Goal: Register for event/course

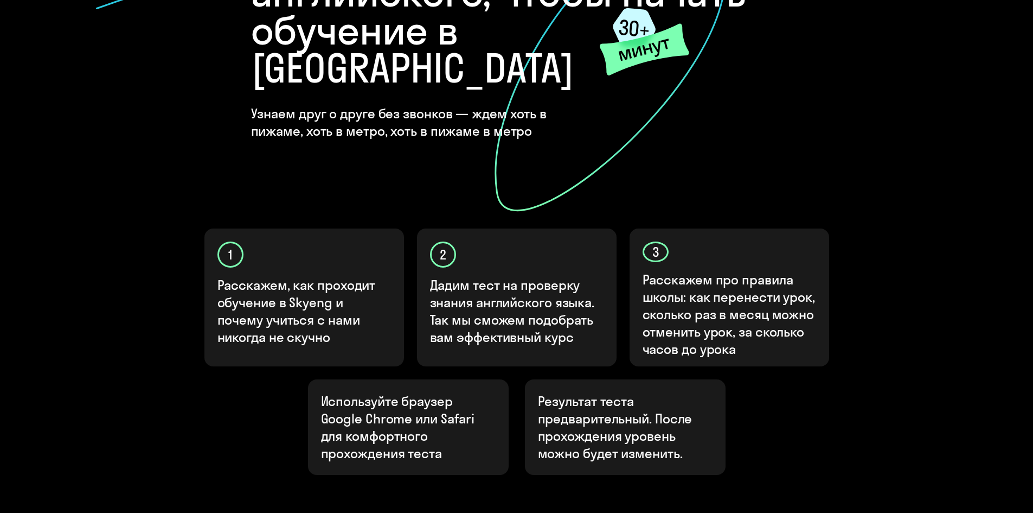
scroll to position [271, 0]
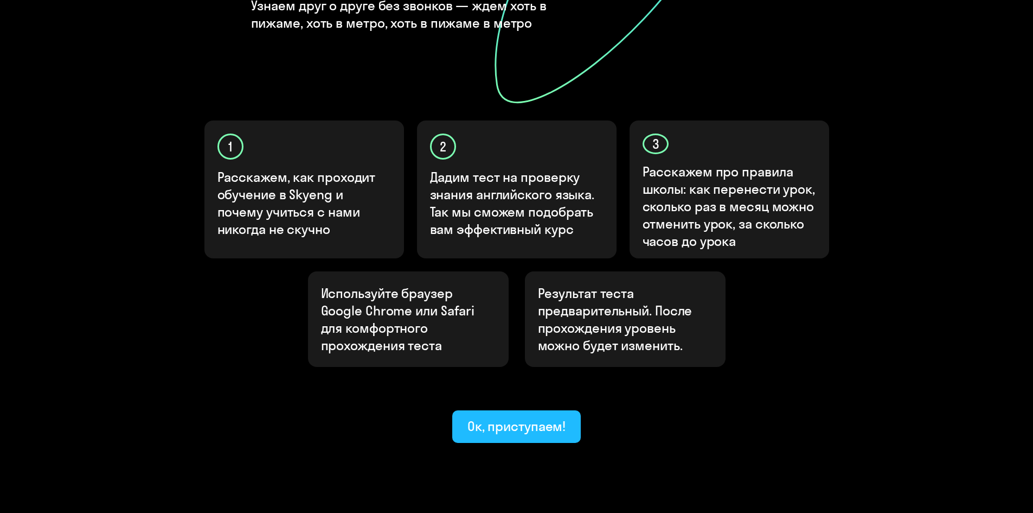
click at [507, 417] on div "Ок, приступаем!" at bounding box center [517, 425] width 99 height 17
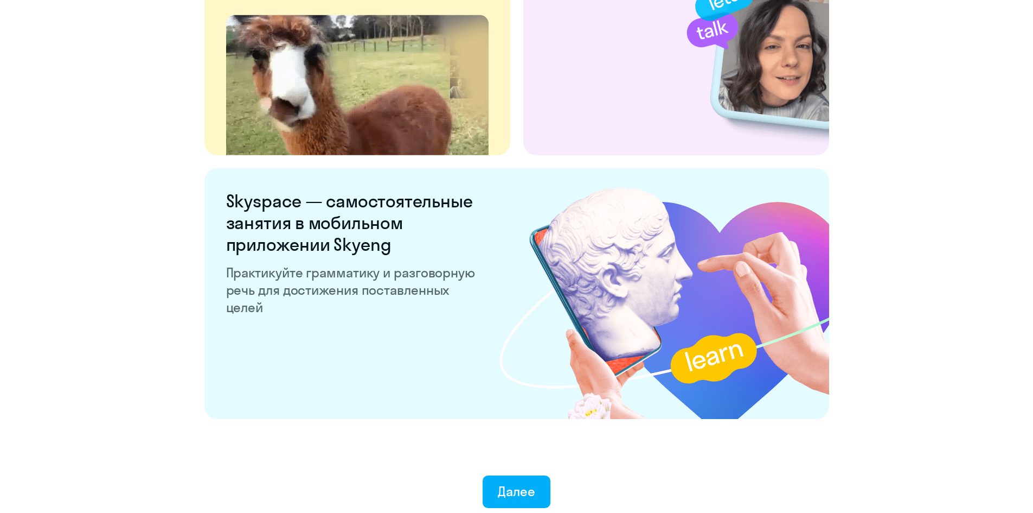
scroll to position [2002, 0]
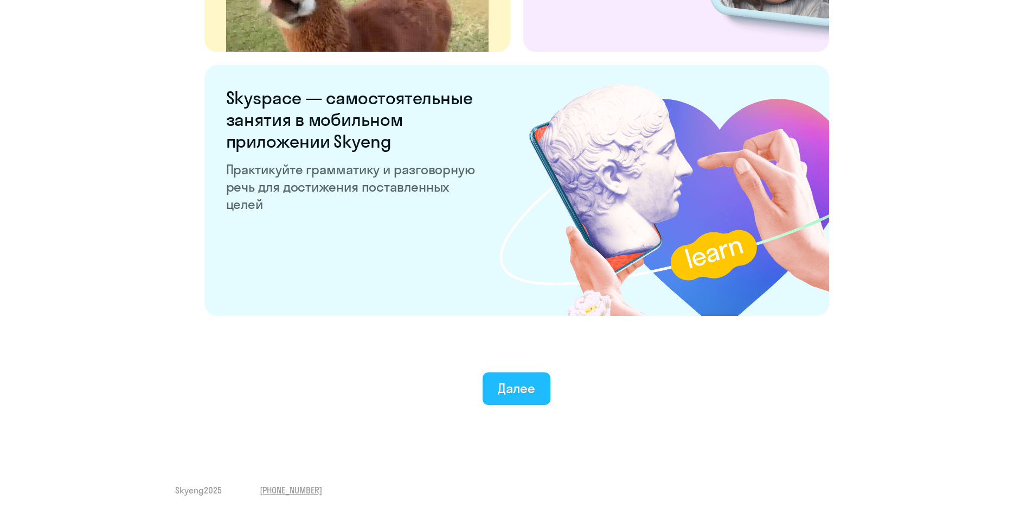
click at [519, 374] on div "Далее" at bounding box center [517, 367] width 990 height 76
click at [521, 388] on div "Далее" at bounding box center [516, 387] width 37 height 17
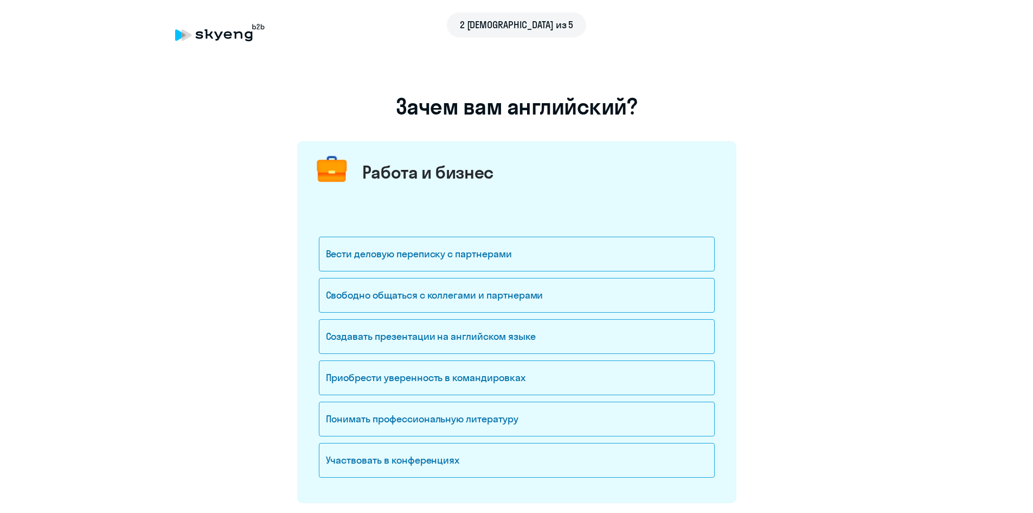
scroll to position [108, 0]
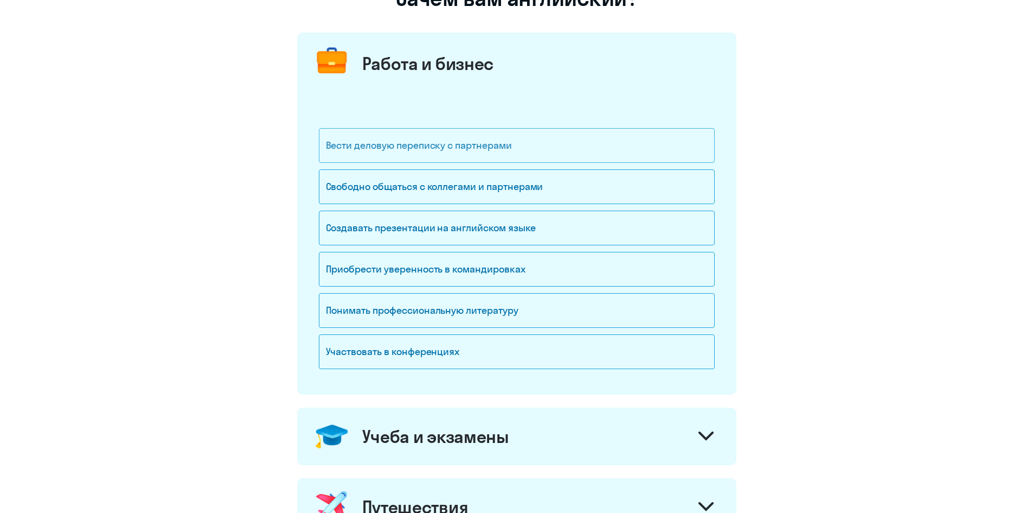
click at [408, 145] on div "Вести деловую переписку с партнерами" at bounding box center [517, 145] width 396 height 35
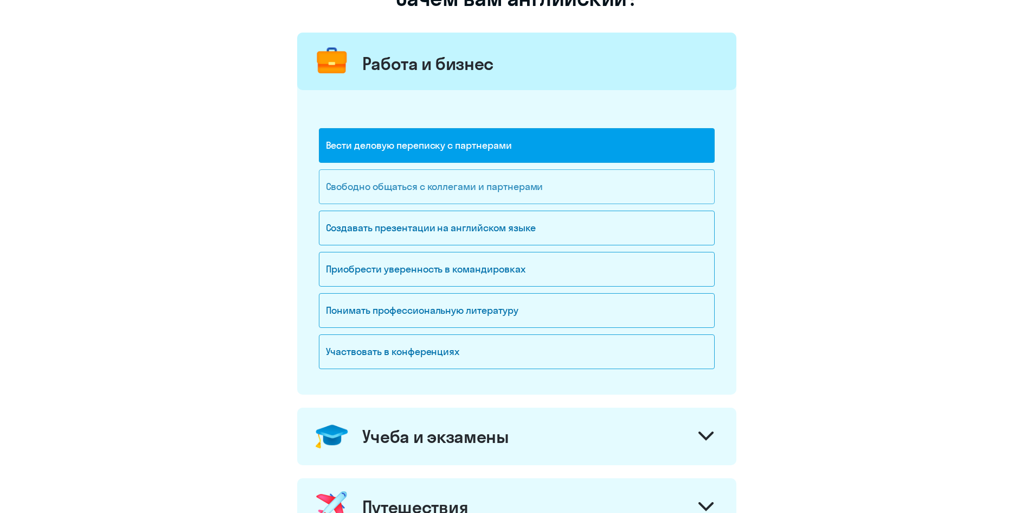
click at [477, 184] on div "Свободно общаться с коллегами и партнерами" at bounding box center [517, 186] width 396 height 35
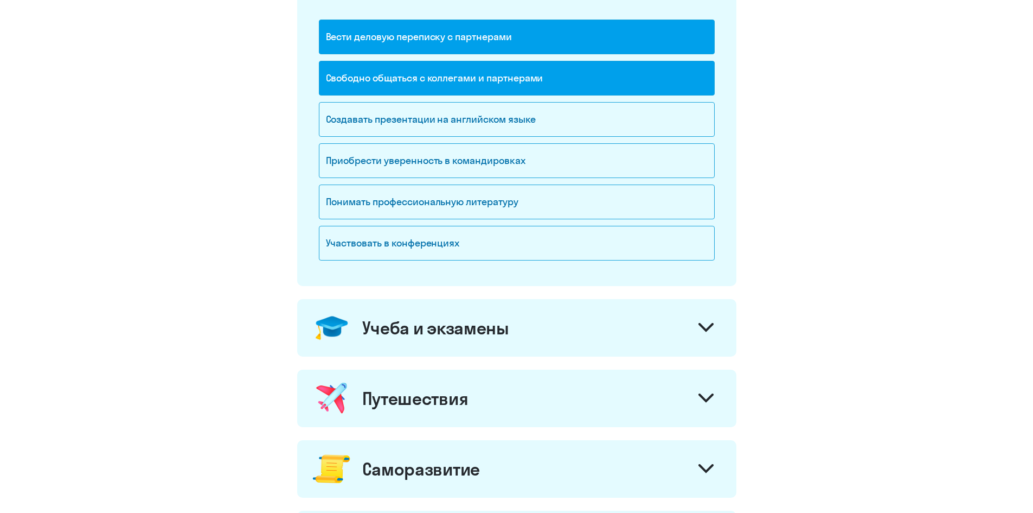
scroll to position [325, 0]
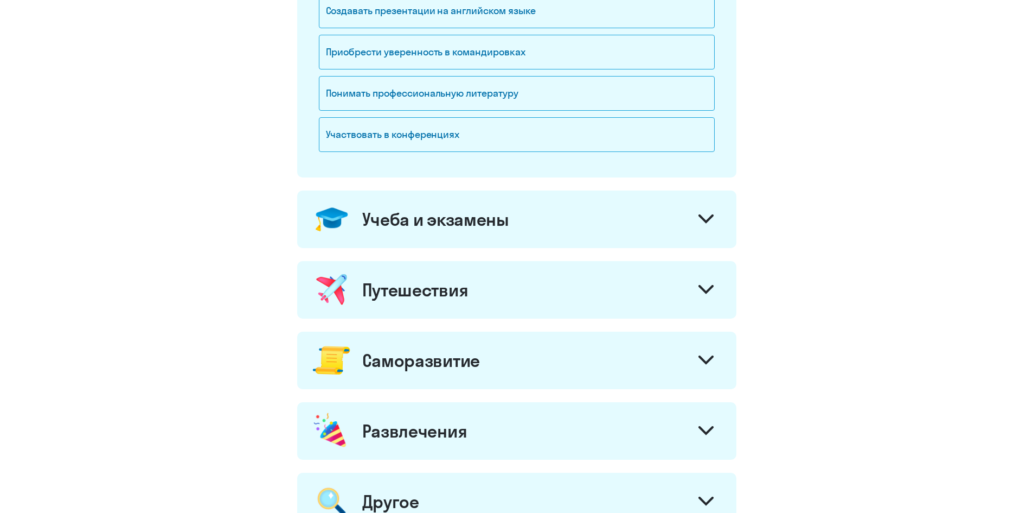
click at [700, 215] on icon at bounding box center [706, 218] width 13 height 7
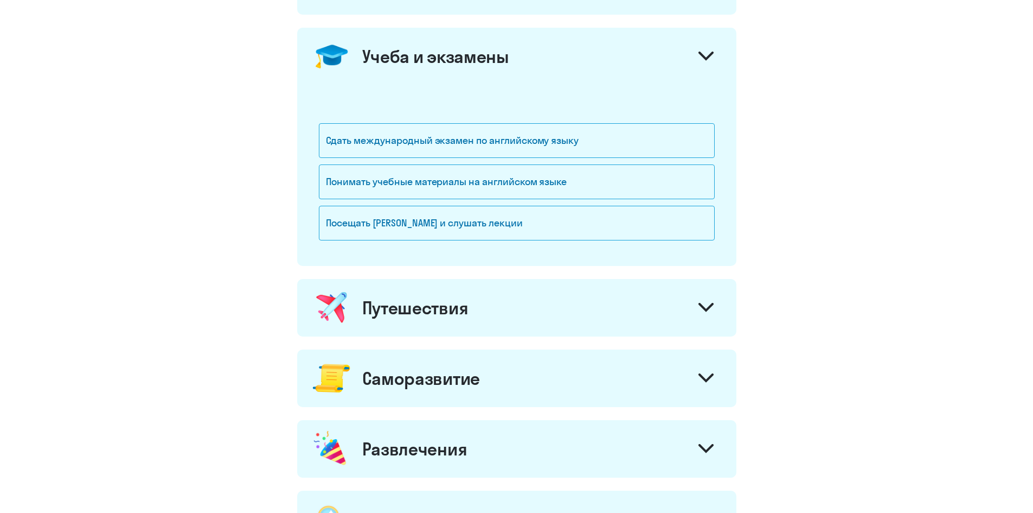
scroll to position [651, 0]
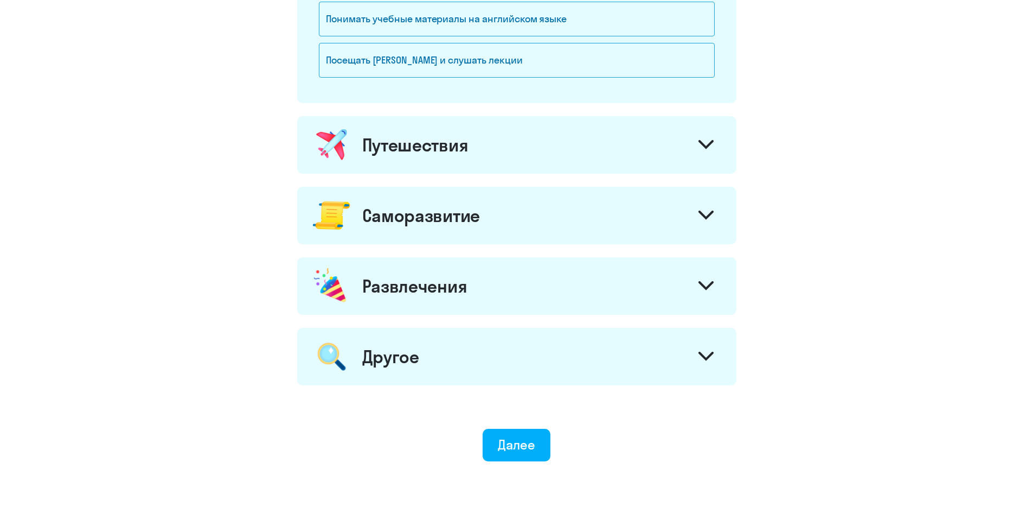
click at [699, 136] on div at bounding box center [706, 146] width 26 height 26
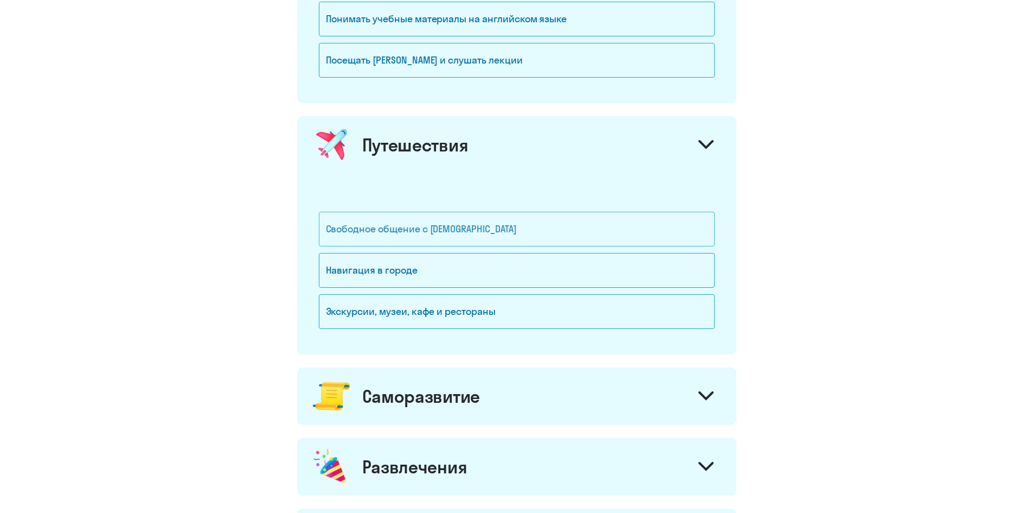
click at [458, 232] on div "Свободное общение с [DEMOGRAPHIC_DATA]" at bounding box center [517, 229] width 396 height 35
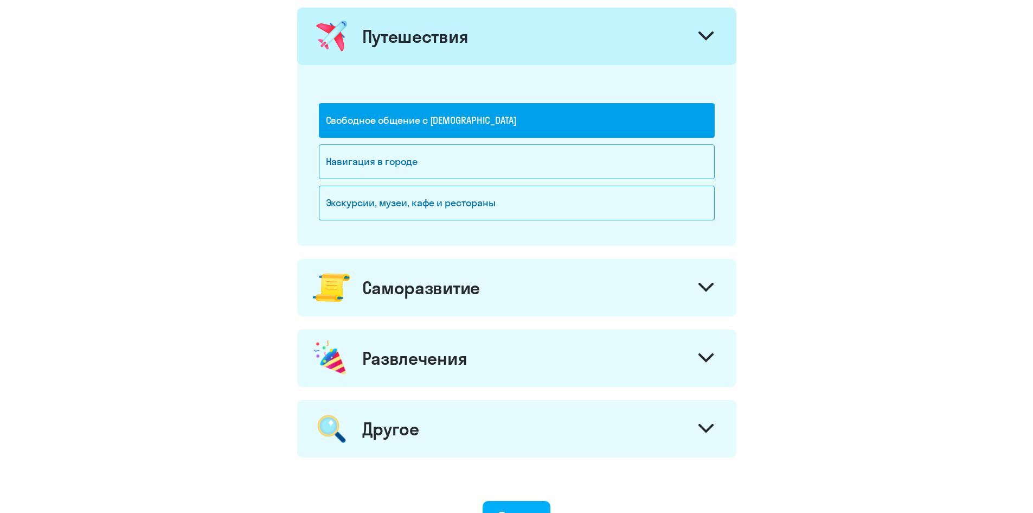
scroll to position [814, 0]
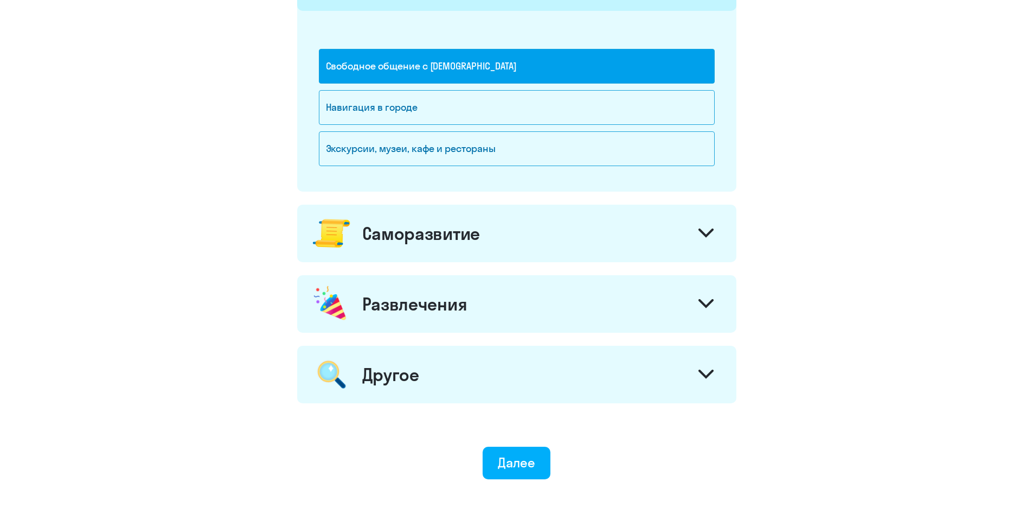
click at [701, 233] on icon at bounding box center [706, 232] width 15 height 9
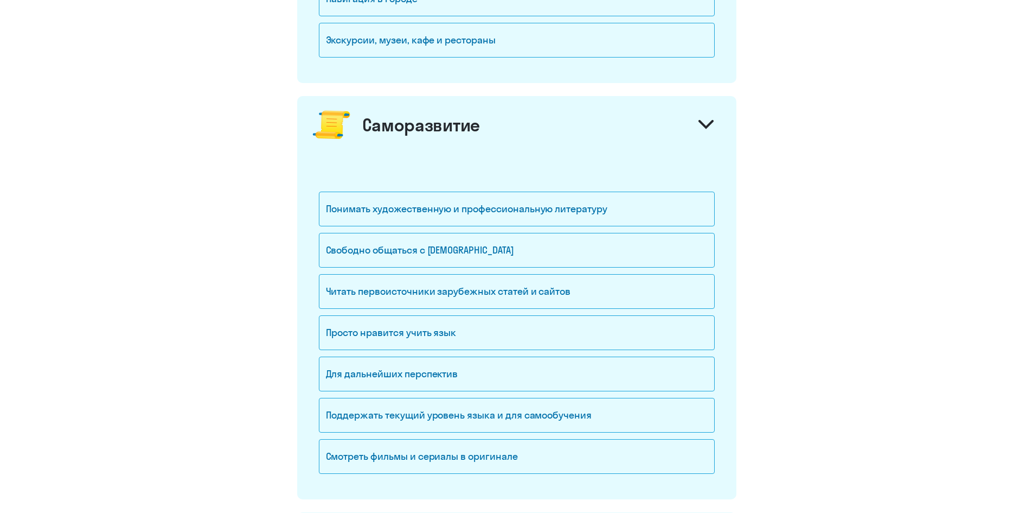
scroll to position [976, 0]
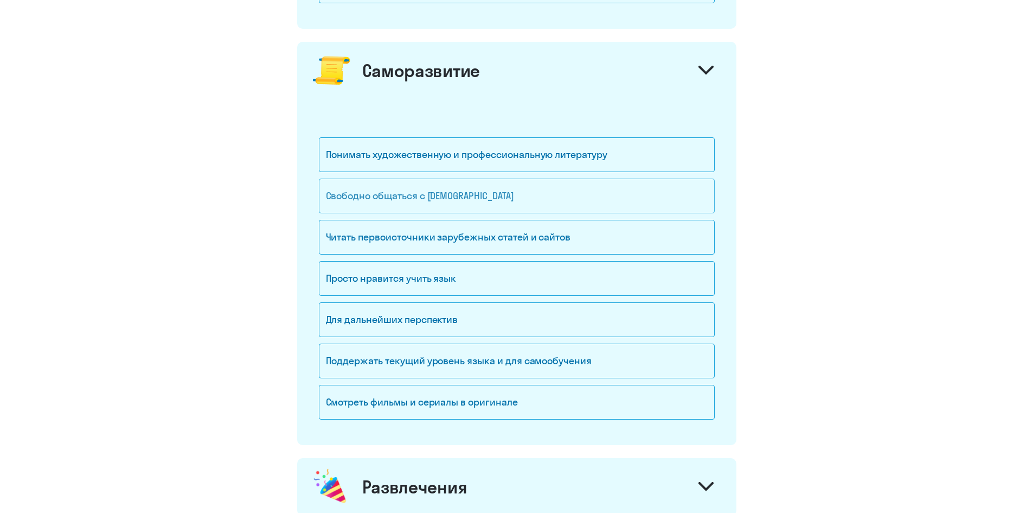
click at [394, 195] on div "Свободно общаться с [DEMOGRAPHIC_DATA]" at bounding box center [517, 195] width 396 height 35
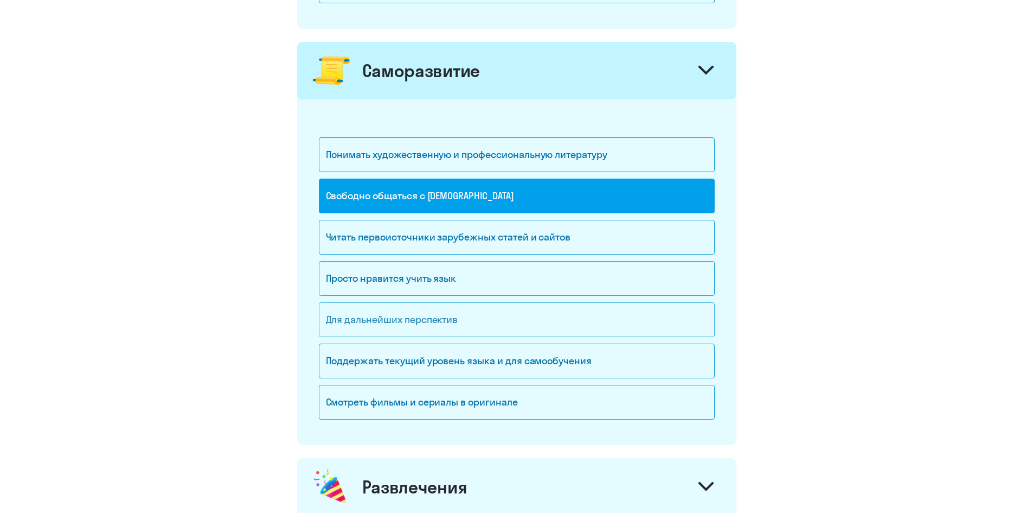
click at [425, 321] on div "Для дальнейших перспектив" at bounding box center [517, 319] width 396 height 35
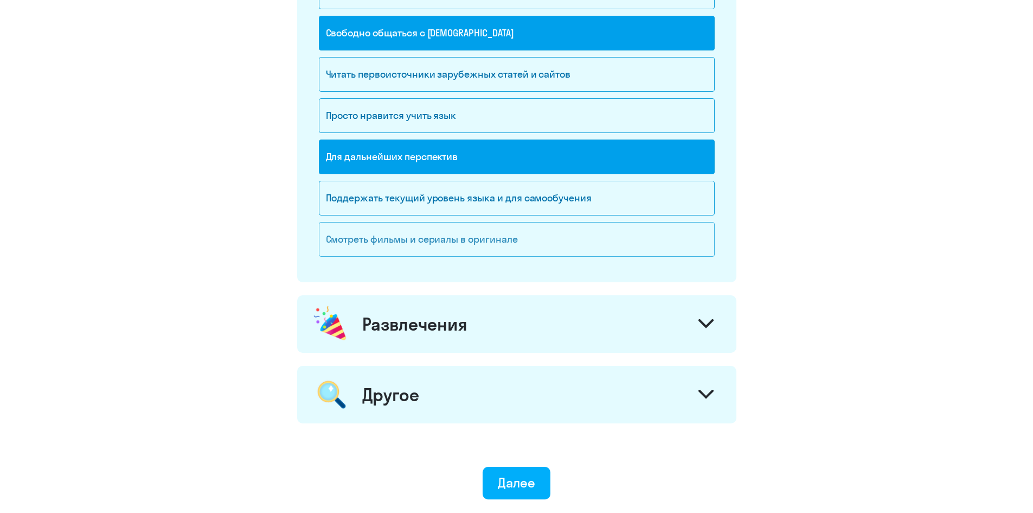
scroll to position [1193, 0]
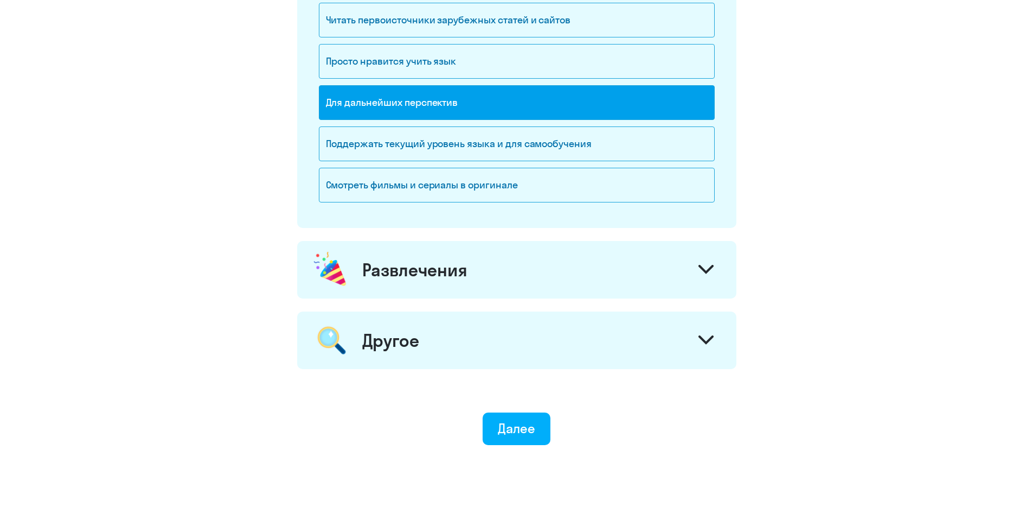
click at [704, 270] on icon at bounding box center [706, 269] width 13 height 7
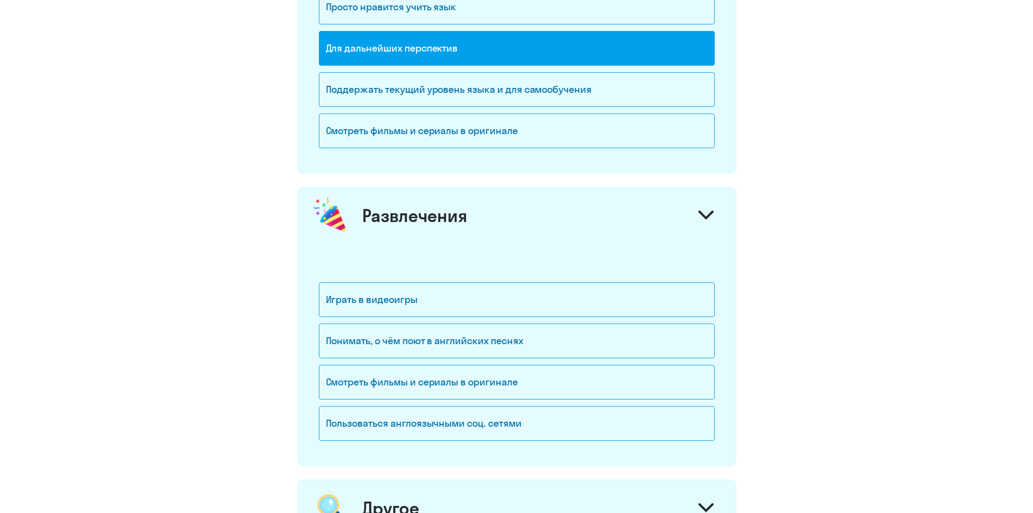
scroll to position [1410, 0]
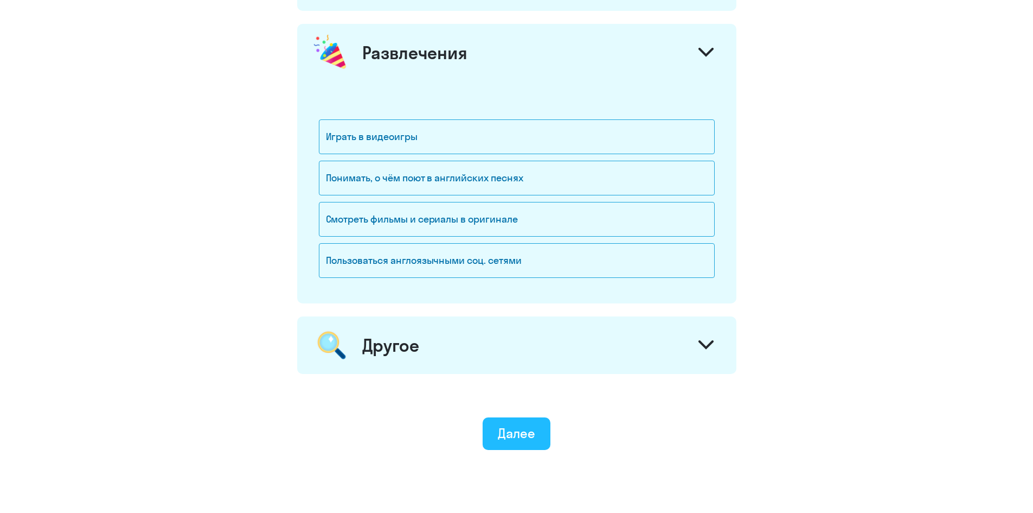
click at [513, 430] on div "Далее" at bounding box center [516, 432] width 37 height 17
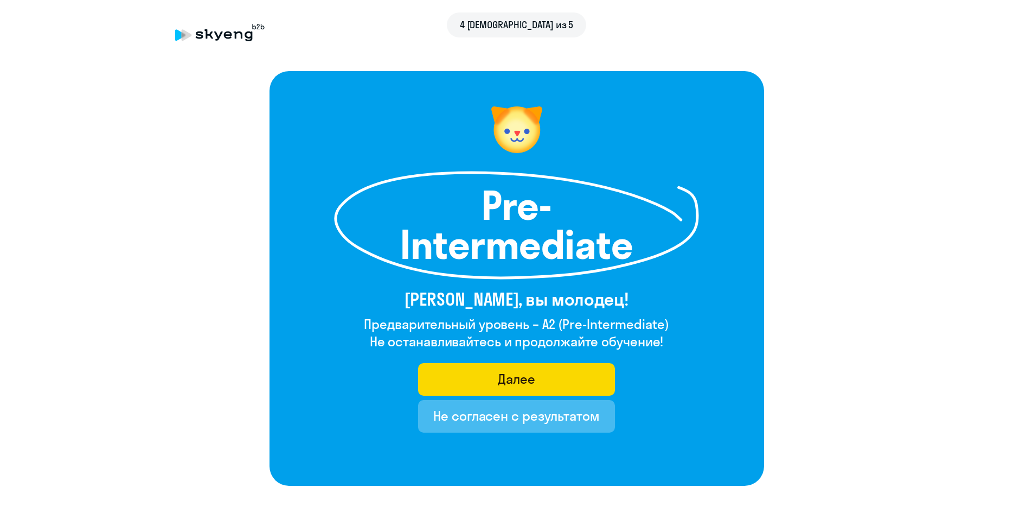
drag, startPoint x: 565, startPoint y: 326, endPoint x: 665, endPoint y: 330, distance: 100.4
click at [665, 330] on h4 "Предварительный уровень – A2 (Pre-Intermediate)" at bounding box center [516, 323] width 305 height 17
click at [543, 321] on h4 "Предварительный уровень – A2 (Pre-Intermediate)" at bounding box center [516, 323] width 305 height 17
click at [547, 321] on h4 "Предварительный уровень – A2 (Pre-Intermediate)" at bounding box center [516, 323] width 305 height 17
drag, startPoint x: 544, startPoint y: 322, endPoint x: 557, endPoint y: 322, distance: 13.0
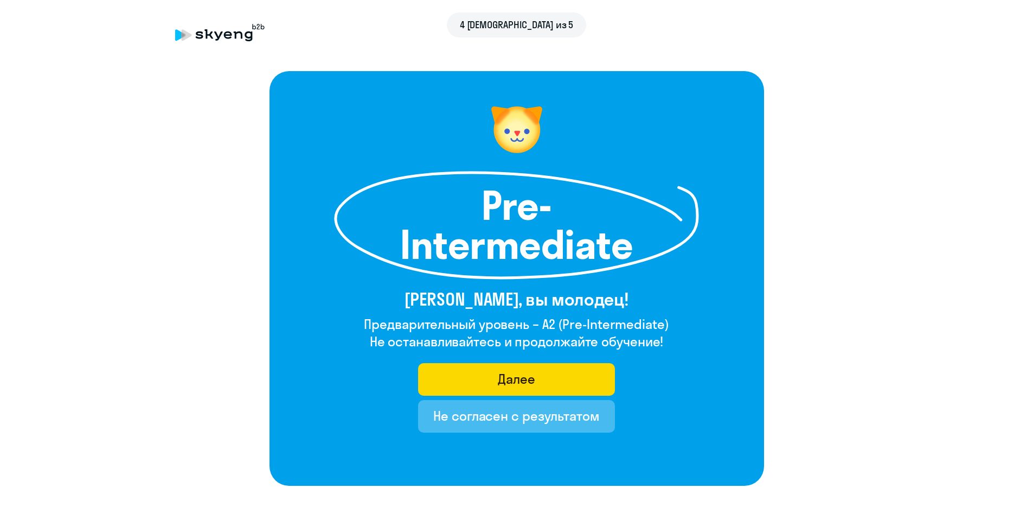
click at [557, 322] on h4 "Предварительный уровень – A2 (Pre-Intermediate)" at bounding box center [516, 323] width 305 height 17
drag, startPoint x: 567, startPoint y: 323, endPoint x: 662, endPoint y: 329, distance: 94.6
click at [662, 329] on h4 "Предварительный уровень – A2 (Pre-Intermediate)" at bounding box center [516, 323] width 305 height 17
click at [631, 339] on h4 "Не останавливайтесь и продолжайте обучение!" at bounding box center [516, 341] width 305 height 17
click at [525, 380] on div "Далее" at bounding box center [516, 378] width 37 height 17
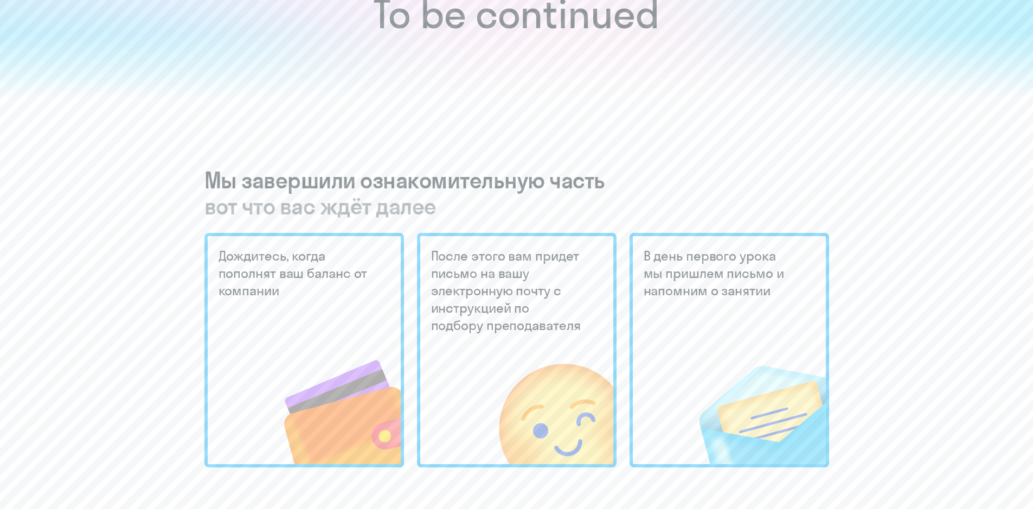
scroll to position [163, 0]
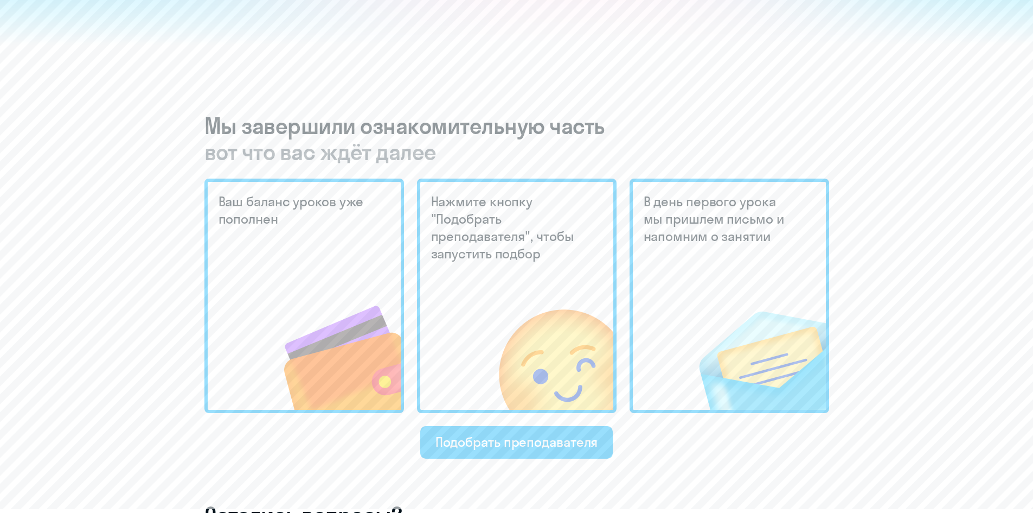
drag, startPoint x: 211, startPoint y: 124, endPoint x: 453, endPoint y: 156, distance: 244.0
click at [453, 156] on h3 "Мы завершили ознакомительную часть вот что вас ждёт далее" at bounding box center [516, 139] width 625 height 52
click at [453, 156] on span "вот что вас ждёт далее" at bounding box center [516, 152] width 625 height 26
drag, startPoint x: 443, startPoint y: 151, endPoint x: 164, endPoint y: 117, distance: 280.9
click at [164, 117] on div "To be continued Мы завершили ознакомительную часть вот что вас ждёт далее Ваш б…" at bounding box center [517, 345] width 990 height 1129
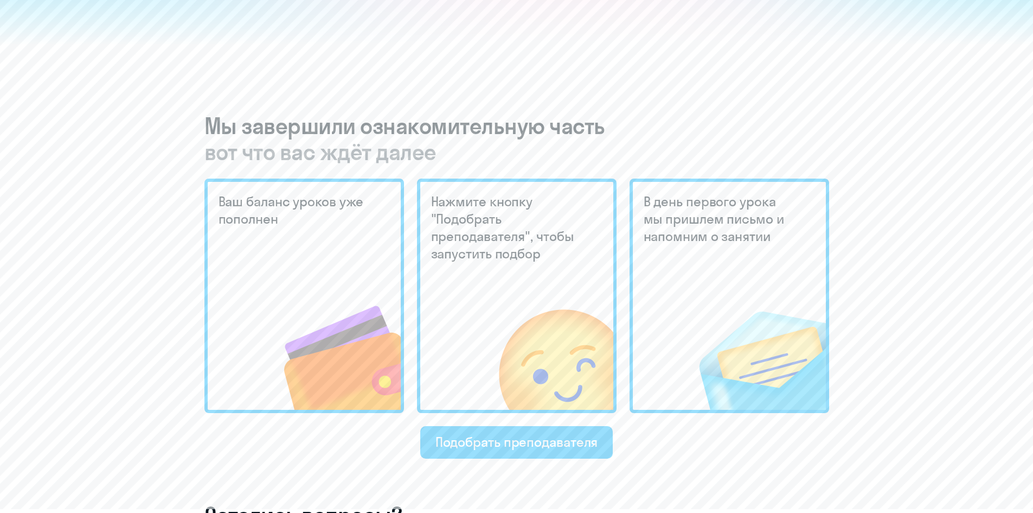
click at [229, 125] on h3 "Мы завершили ознакомительную часть вот что вас ждёт далее" at bounding box center [516, 139] width 625 height 52
drag, startPoint x: 367, startPoint y: 123, endPoint x: 658, endPoint y: 136, distance: 291.6
click at [658, 136] on h3 "Мы завершили ознакомительную часть вот что вас ждёт далее" at bounding box center [516, 139] width 625 height 52
click at [657, 135] on h3 "Мы завершили ознакомительную часть вот что вас ждёт далее" at bounding box center [516, 139] width 625 height 52
drag, startPoint x: 209, startPoint y: 126, endPoint x: 611, endPoint y: 132, distance: 402.5
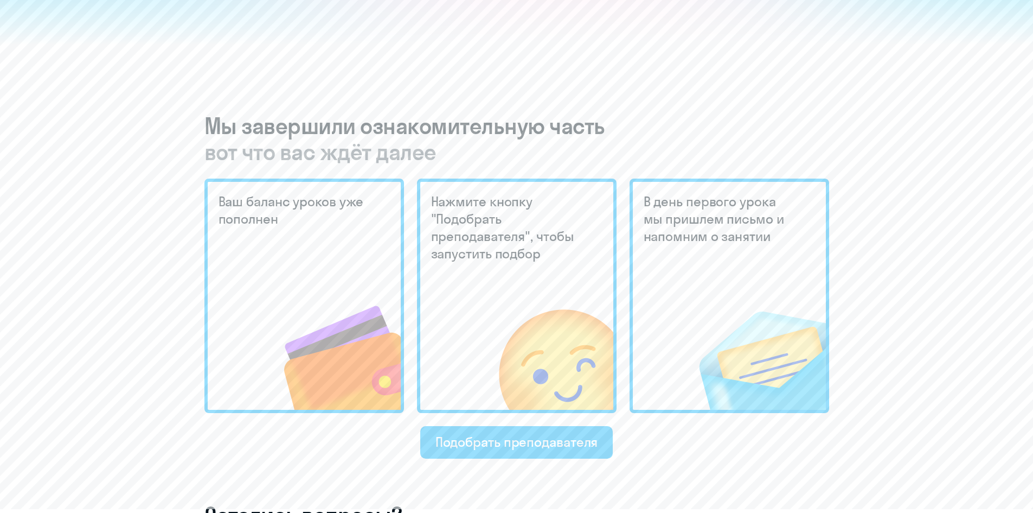
click at [611, 132] on h3 "Мы завершили ознакомительную часть вот что вас ждёт далее" at bounding box center [516, 139] width 625 height 52
drag, startPoint x: 450, startPoint y: 145, endPoint x: 202, endPoint y: 140, distance: 247.4
click at [202, 140] on div "To be continued Мы завершили ознакомительную часть вот что вас ждёт далее Ваш б…" at bounding box center [517, 345] width 990 height 1129
click at [474, 160] on span "вот что вас ждёт далее" at bounding box center [516, 152] width 625 height 26
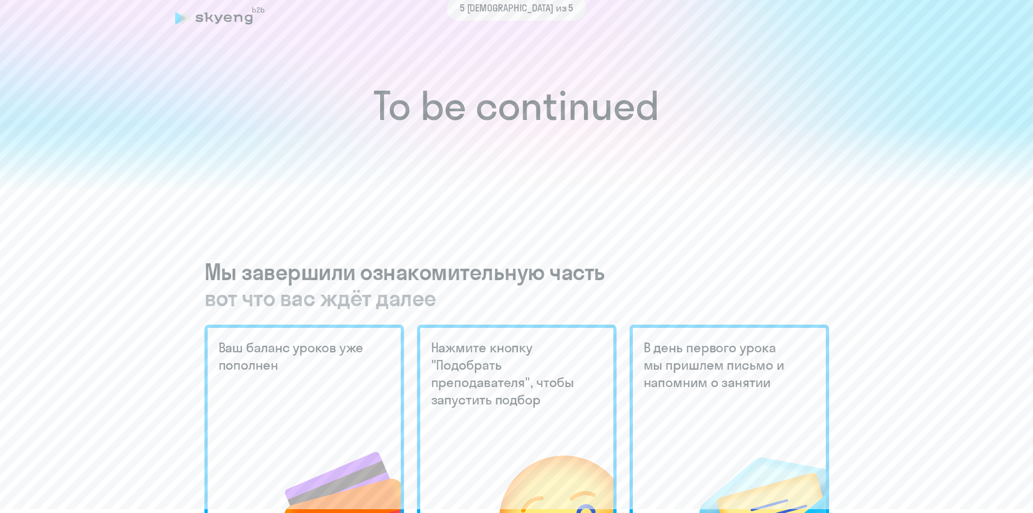
scroll to position [0, 0]
